Goal: Transaction & Acquisition: Book appointment/travel/reservation

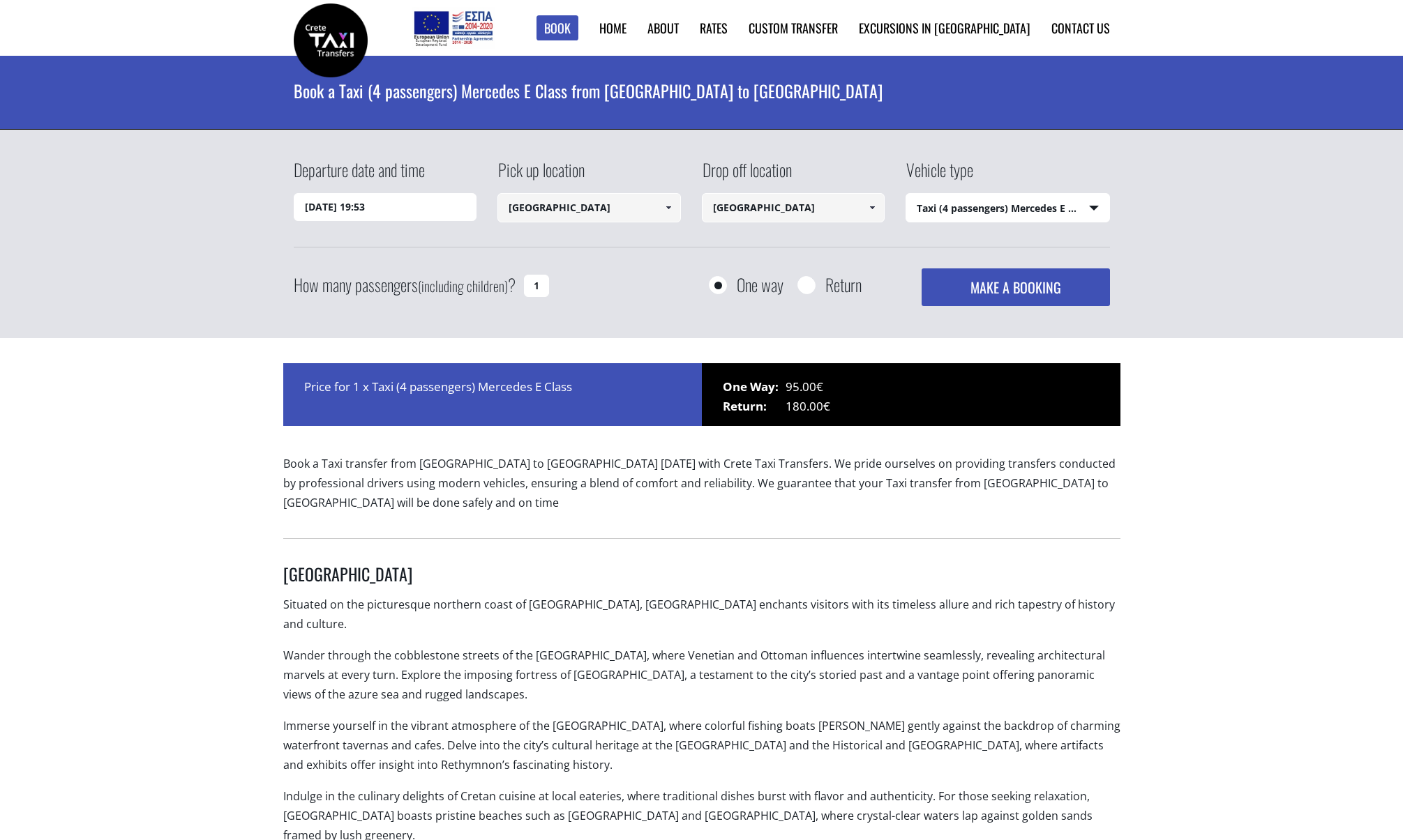
select select "540"
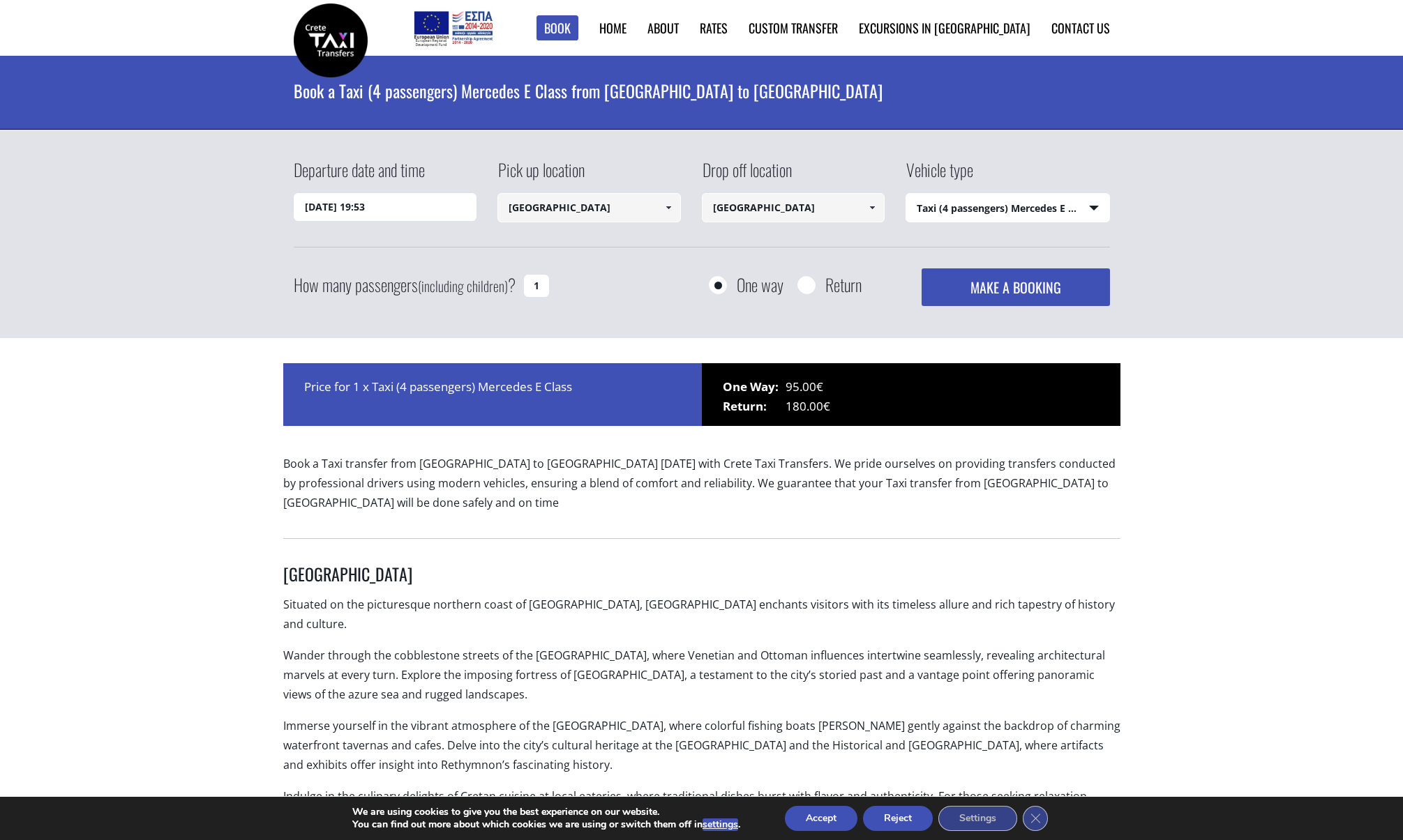
click at [530, 206] on input "[GEOGRAPHIC_DATA]" at bounding box center [589, 207] width 183 height 29
click at [594, 209] on input "[GEOGRAPHIC_DATA]" at bounding box center [589, 207] width 183 height 29
drag, startPoint x: 627, startPoint y: 209, endPoint x: 526, endPoint y: 210, distance: 101.0
click at [526, 210] on input "[GEOGRAPHIC_DATA]" at bounding box center [589, 207] width 183 height 29
click at [651, 199] on input "[GEOGRAPHIC_DATA]" at bounding box center [589, 207] width 183 height 29
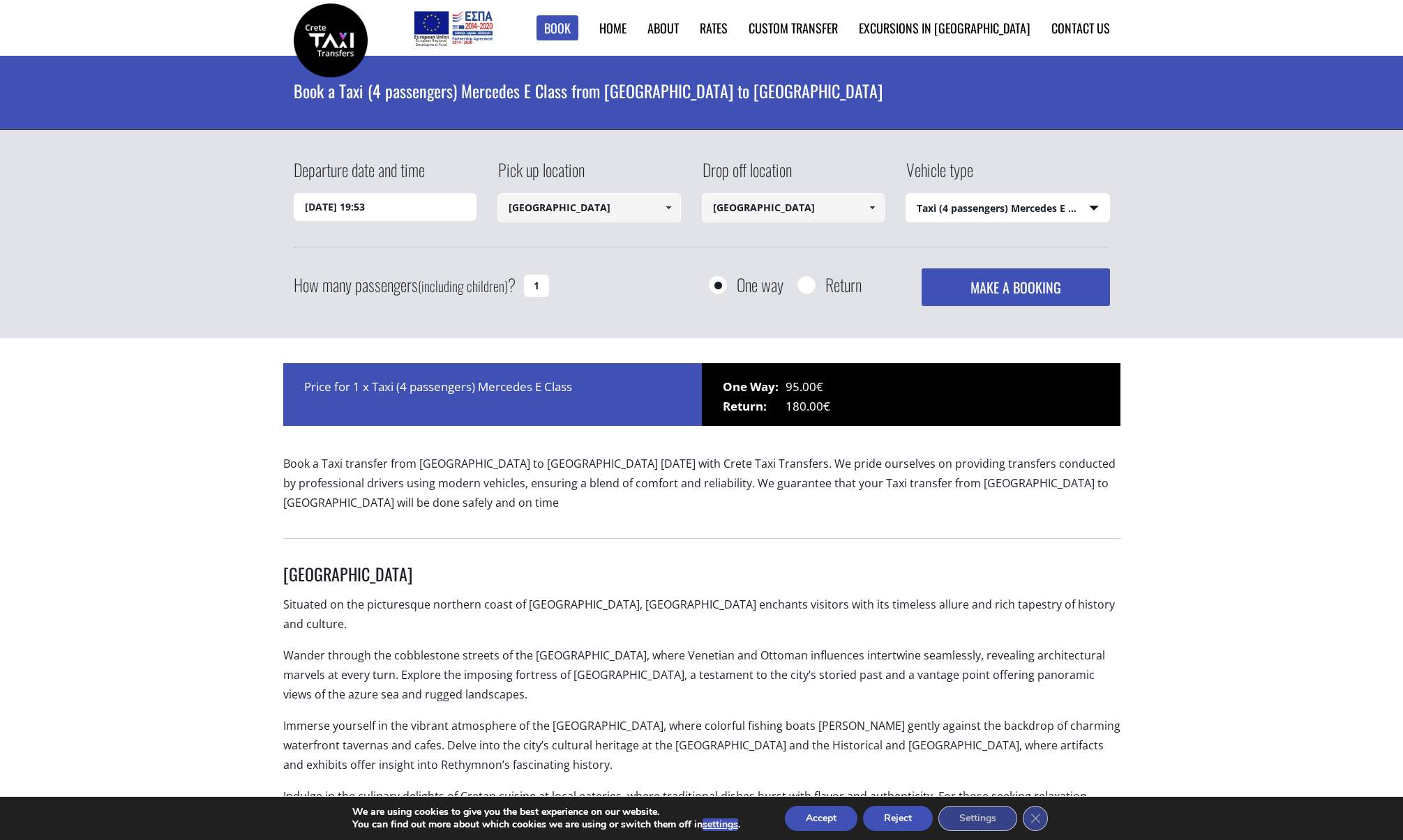
click at [672, 202] on span at bounding box center [668, 208] width 11 height 11
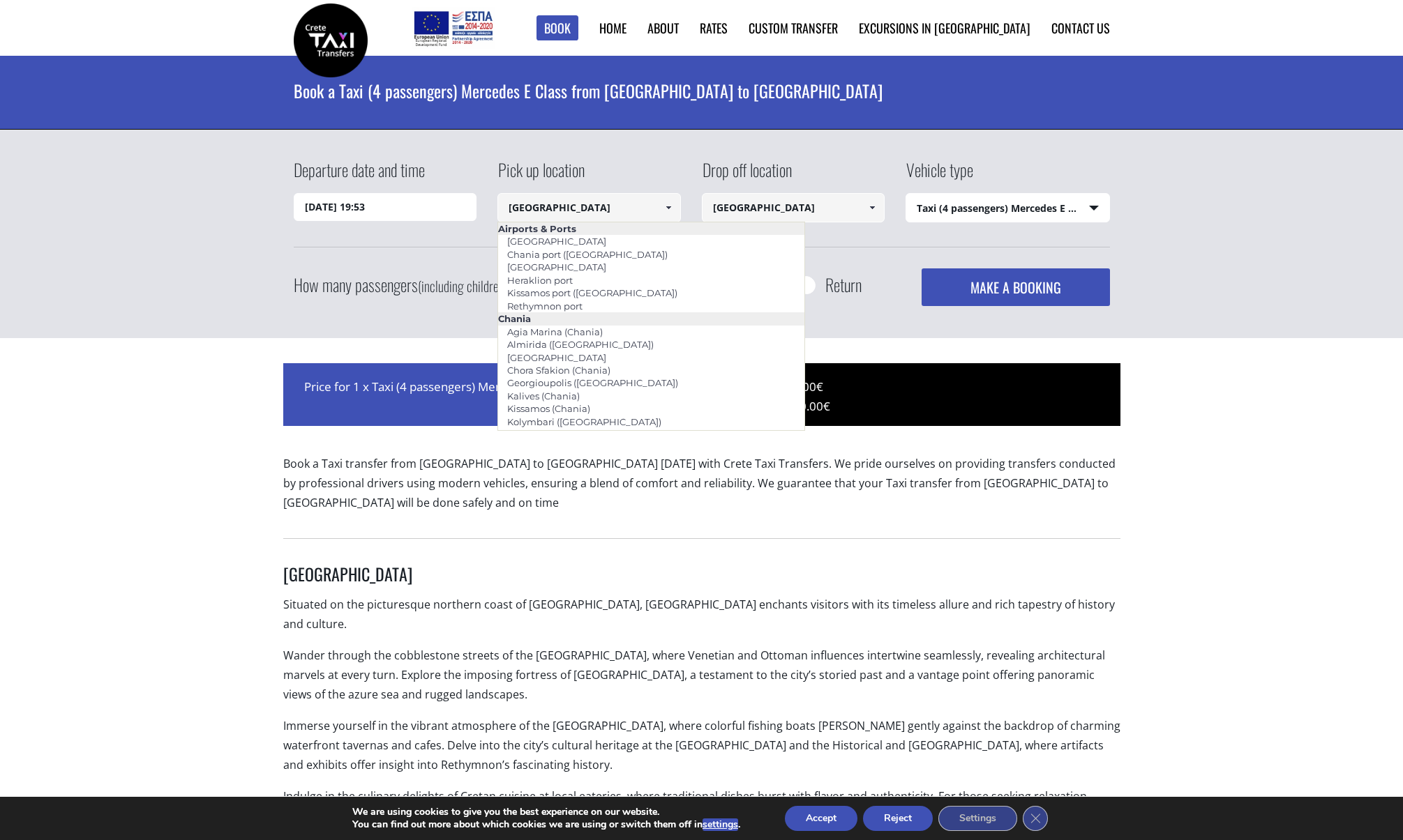
click at [648, 209] on input "[GEOGRAPHIC_DATA]" at bounding box center [589, 207] width 183 height 29
drag, startPoint x: 648, startPoint y: 209, endPoint x: 474, endPoint y: 212, distance: 174.0
click at [474, 212] on div "Departure date and time 24/08/2025 19:53 Pick up location Rethymnon city Select…" at bounding box center [702, 202] width 816 height 90
paste input "GII9PZ"
type input "GII9PZ"
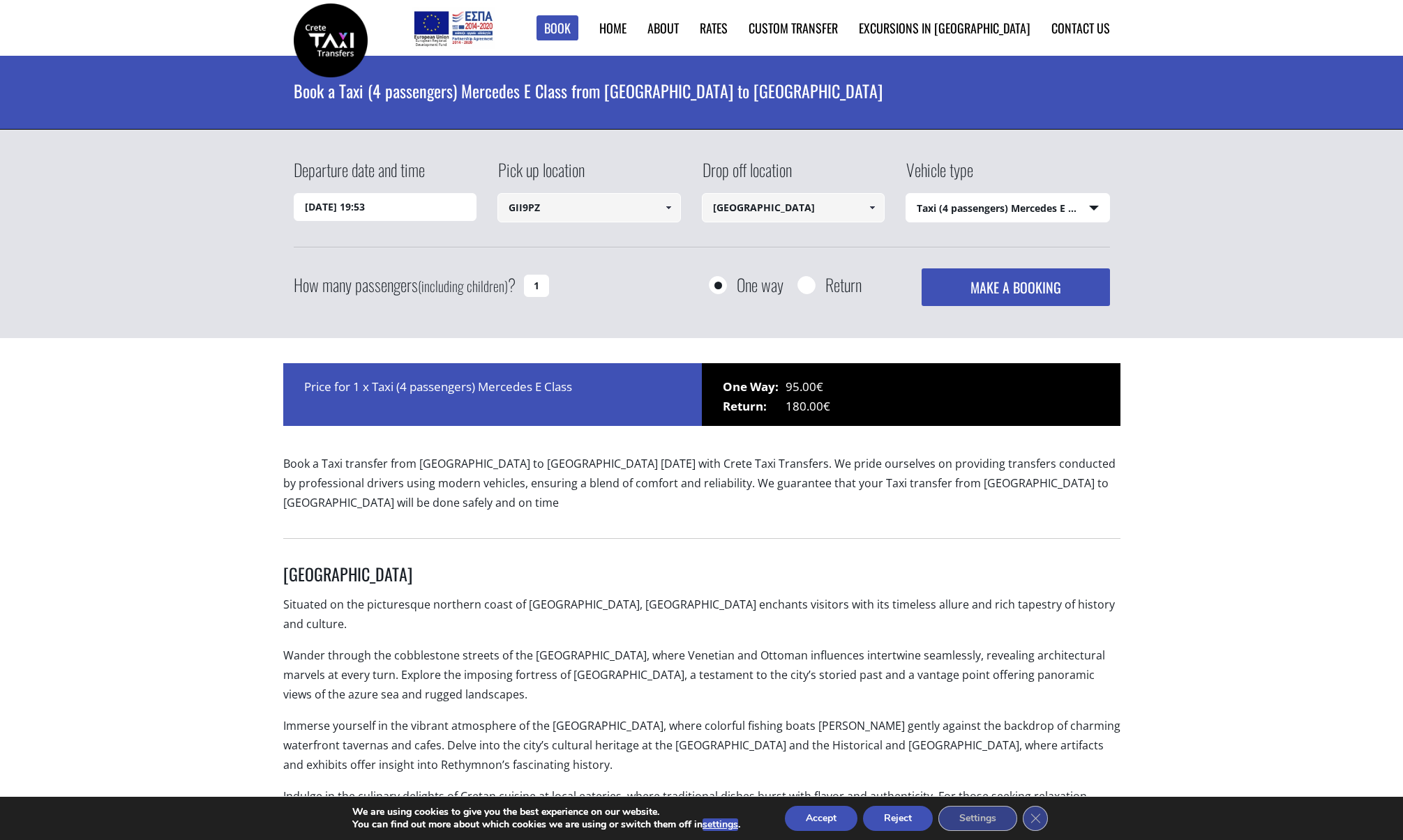
drag, startPoint x: 557, startPoint y: 200, endPoint x: 479, endPoint y: 200, distance: 78.0
click at [480, 200] on div "Departure date and time 24/08/2025 19:53 Pick up location Rethymnon city Select…" at bounding box center [702, 202] width 816 height 90
type input "olive garden residence"
click at [969, 276] on button "MAKE A BOOKING" at bounding box center [1015, 287] width 187 height 38
drag, startPoint x: 536, startPoint y: 285, endPoint x: 527, endPoint y: 286, distance: 9.1
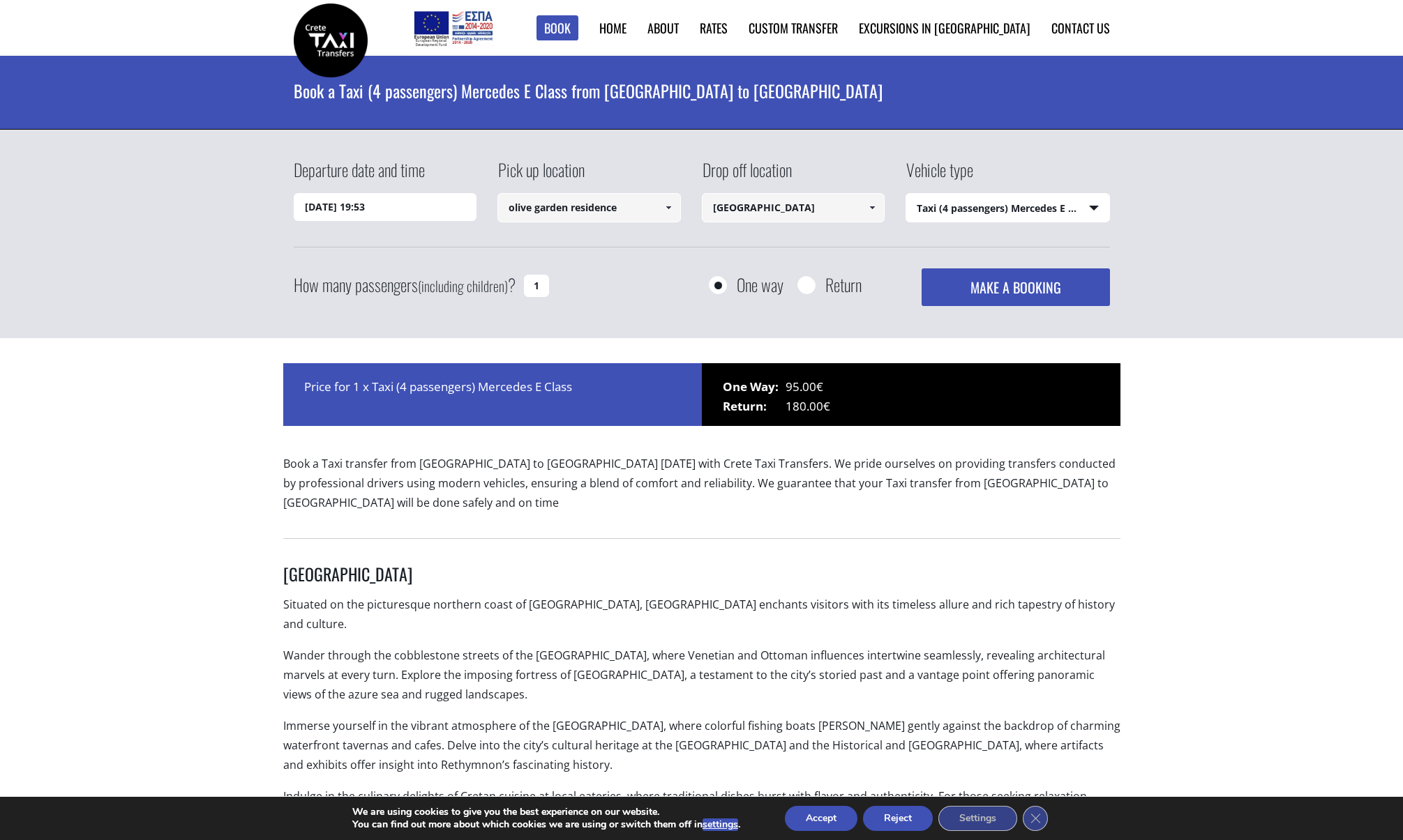
click at [527, 286] on input "1" at bounding box center [536, 286] width 26 height 23
type input "2"
click at [622, 272] on div "How many passengers (including children) ? 2 One way Return MAKE A BOOKING Plea…" at bounding box center [702, 287] width 816 height 38
click at [998, 283] on button "MAKE A BOOKING" at bounding box center [1015, 287] width 187 height 38
click at [518, 204] on input "olive garden residence" at bounding box center [589, 207] width 183 height 29
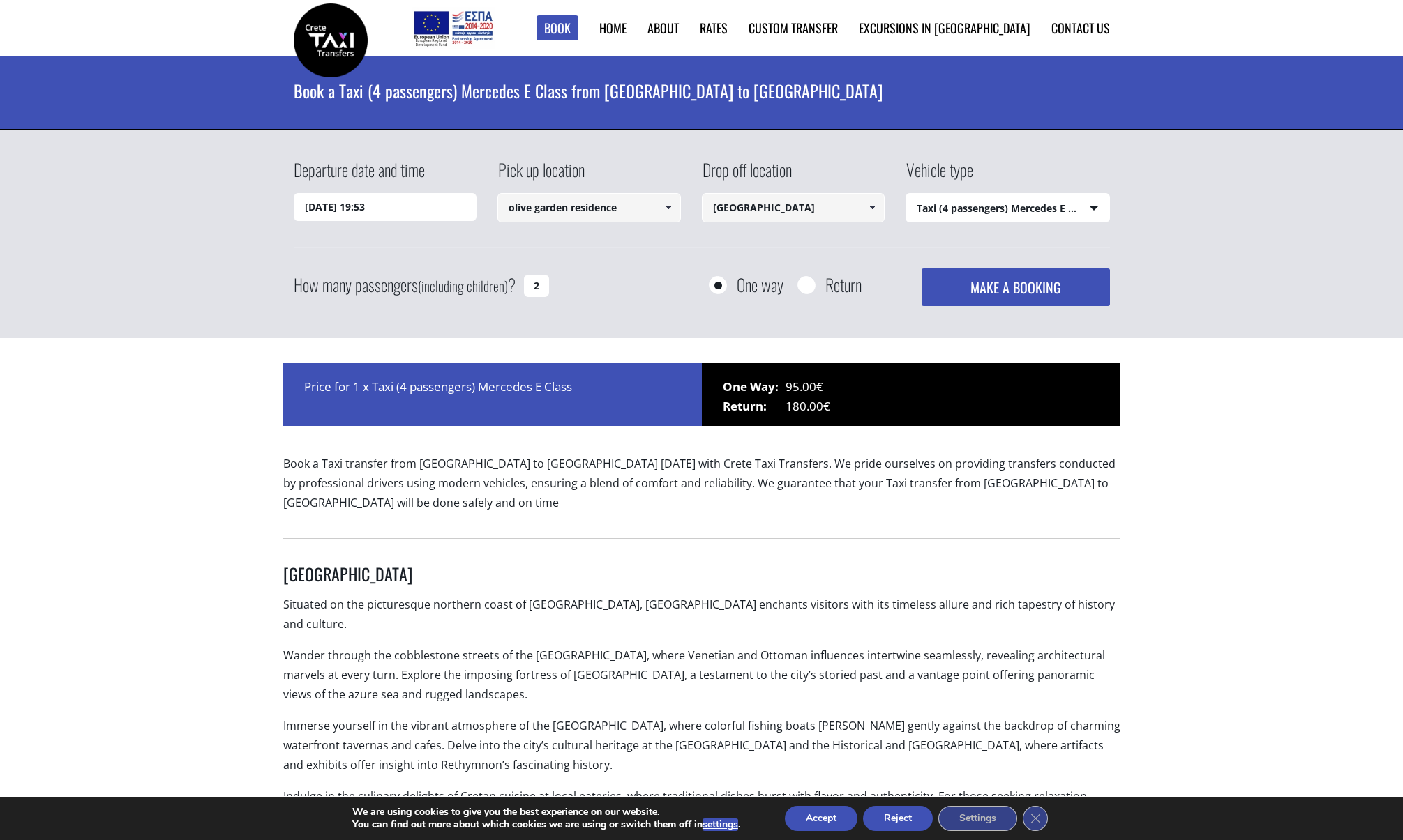
drag, startPoint x: 621, startPoint y: 211, endPoint x: 442, endPoint y: 249, distance: 183.0
click at [443, 249] on div "Departure date and time 24/08/2025 19:53 Pick up location Rethymnon city Select…" at bounding box center [702, 231] width 816 height 148
click at [604, 197] on input "olive garden residence" at bounding box center [589, 207] width 183 height 29
drag, startPoint x: 629, startPoint y: 212, endPoint x: 424, endPoint y: 218, distance: 205.1
click at [424, 218] on div "Departure date and time 24/08/2025 19:53 Pick up location Rethymnon city Select…" at bounding box center [702, 202] width 816 height 90
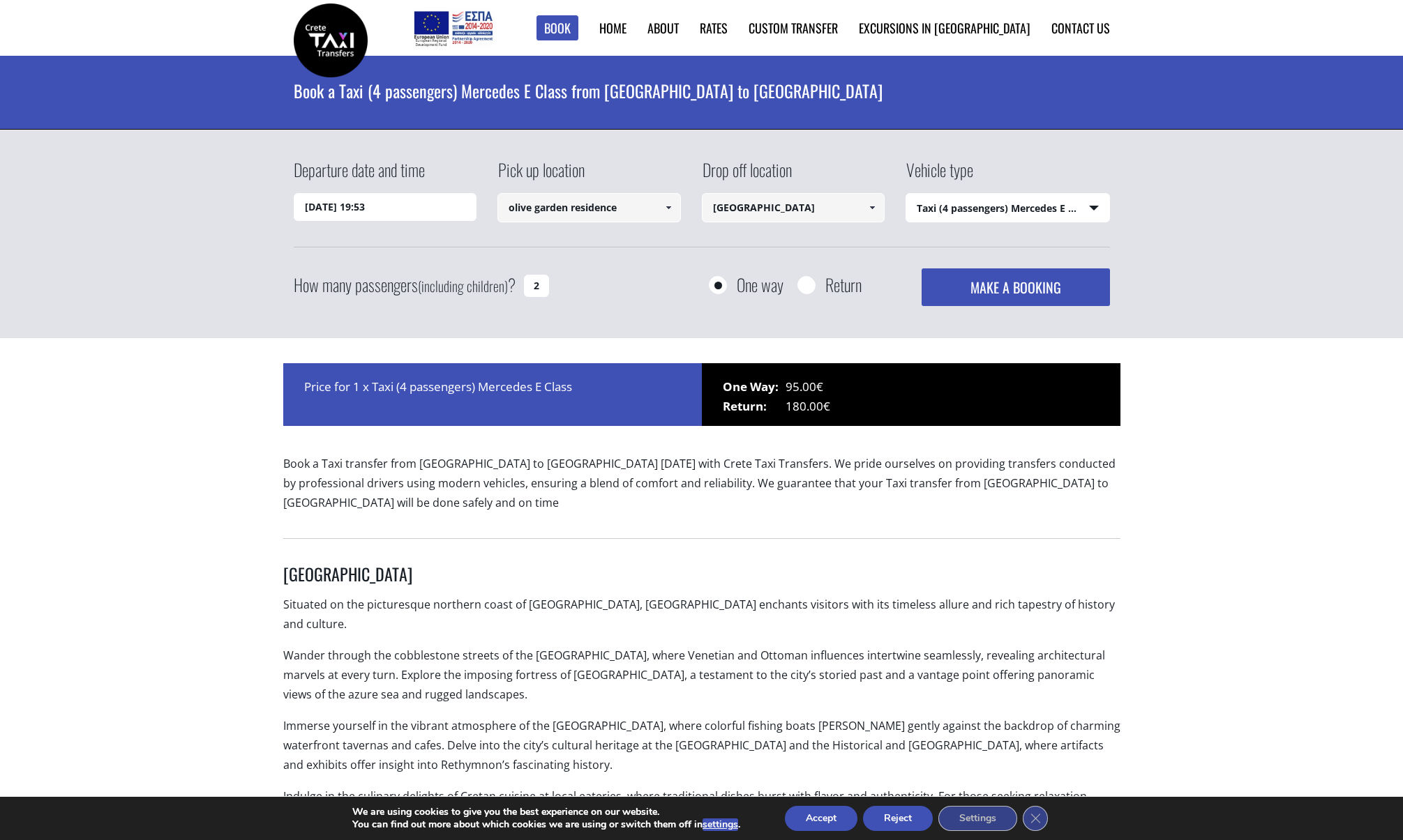
paste input "Neas Fokeas, Rethymno, 741 33, Griechenland"
type input "Neas Fokeas, Rethymno, 741 33, Griechenland"
click at [711, 213] on input "[GEOGRAPHIC_DATA]" at bounding box center [793, 207] width 183 height 29
click at [967, 274] on button "MAKE A BOOKING" at bounding box center [1015, 287] width 187 height 38
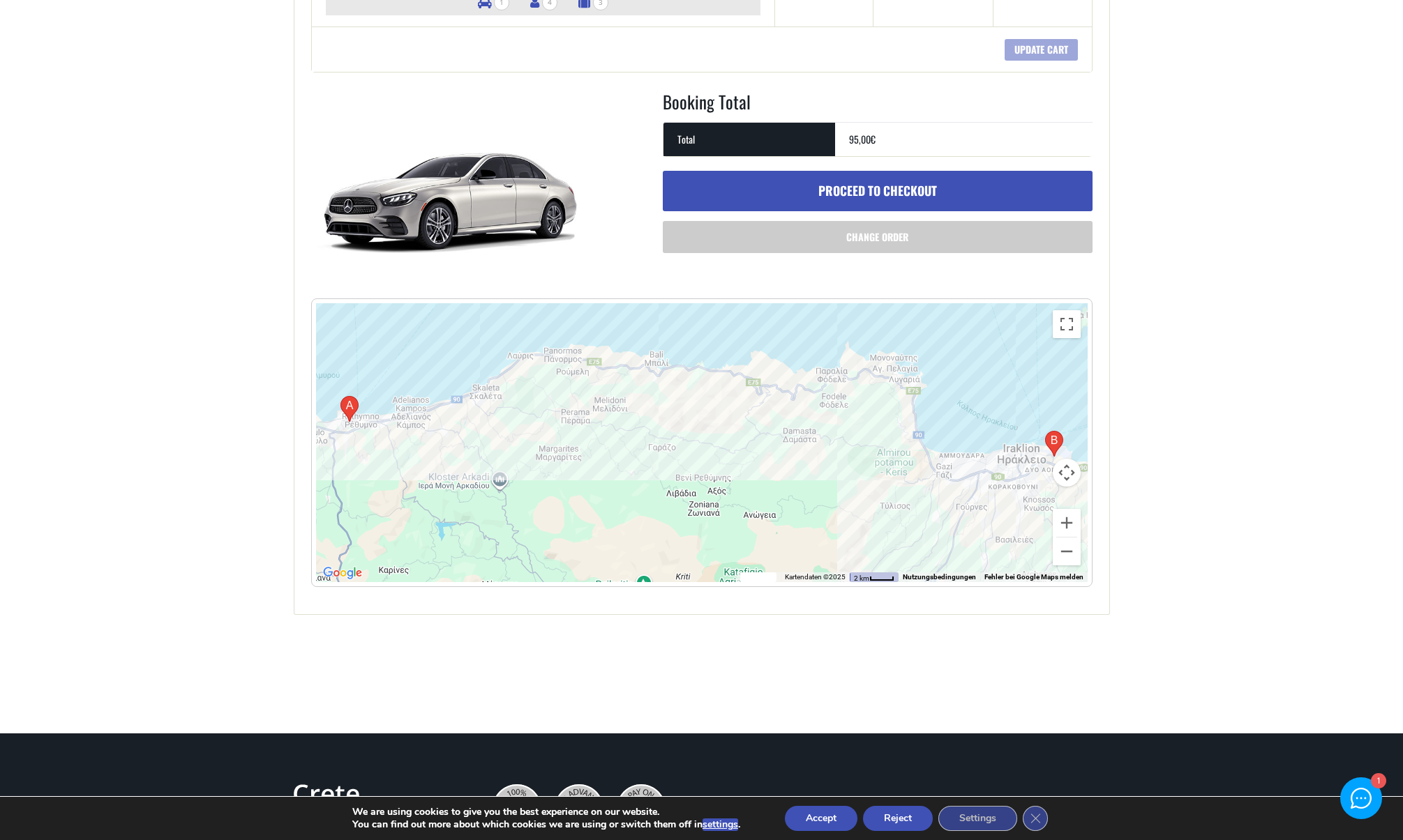
scroll to position [489, 0]
